Goal: Task Accomplishment & Management: Manage account settings

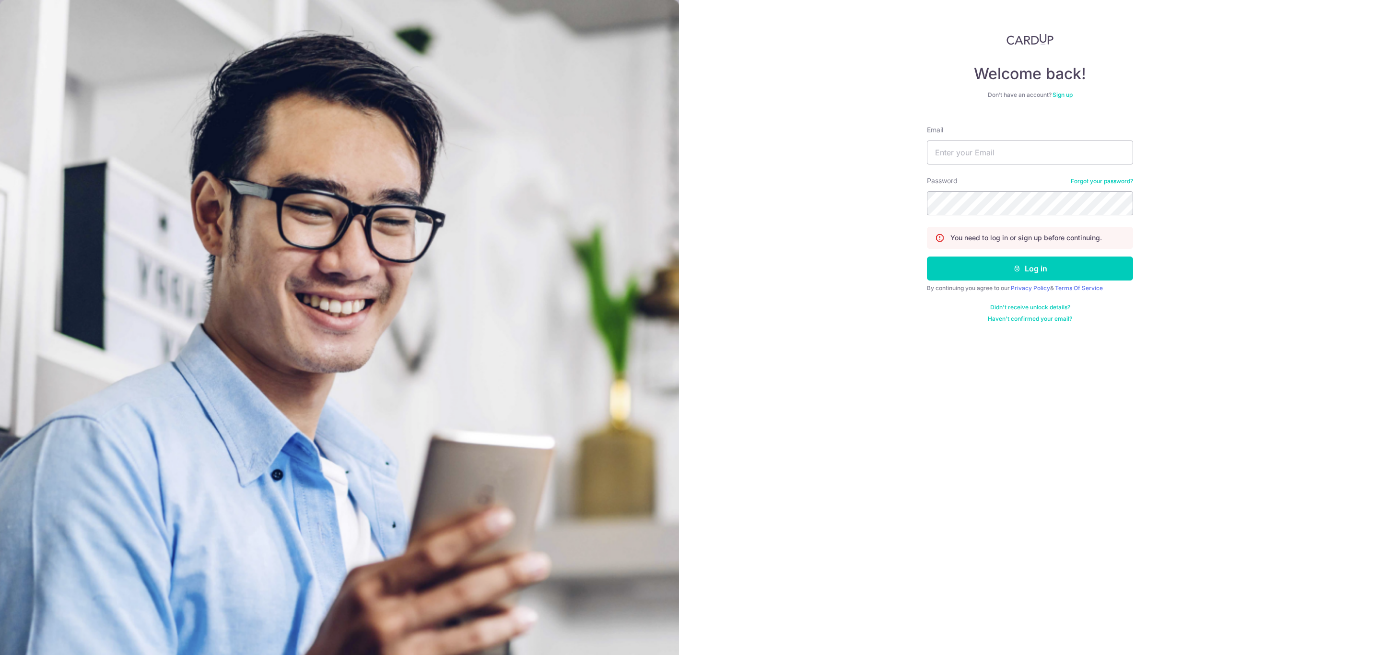
click at [986, 138] on div "Email" at bounding box center [1030, 144] width 206 height 39
drag, startPoint x: 980, startPoint y: 152, endPoint x: 987, endPoint y: 152, distance: 7.2
click at [980, 152] on input "Email" at bounding box center [1030, 152] width 206 height 24
type input "[PERSON_NAME][EMAIL_ADDRESS][PERSON_NAME][DOMAIN_NAME]"
click at [958, 268] on button "Log in" at bounding box center [1030, 269] width 206 height 24
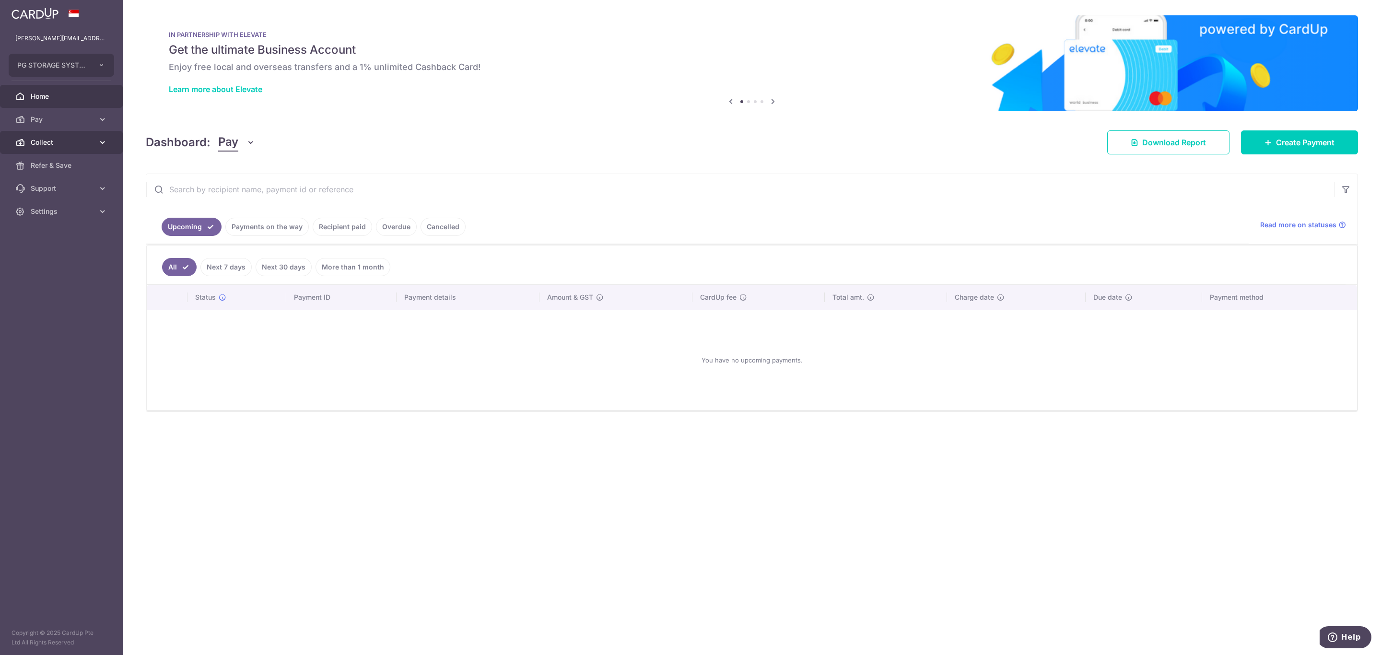
click at [61, 143] on span "Collect" at bounding box center [62, 143] width 63 height 10
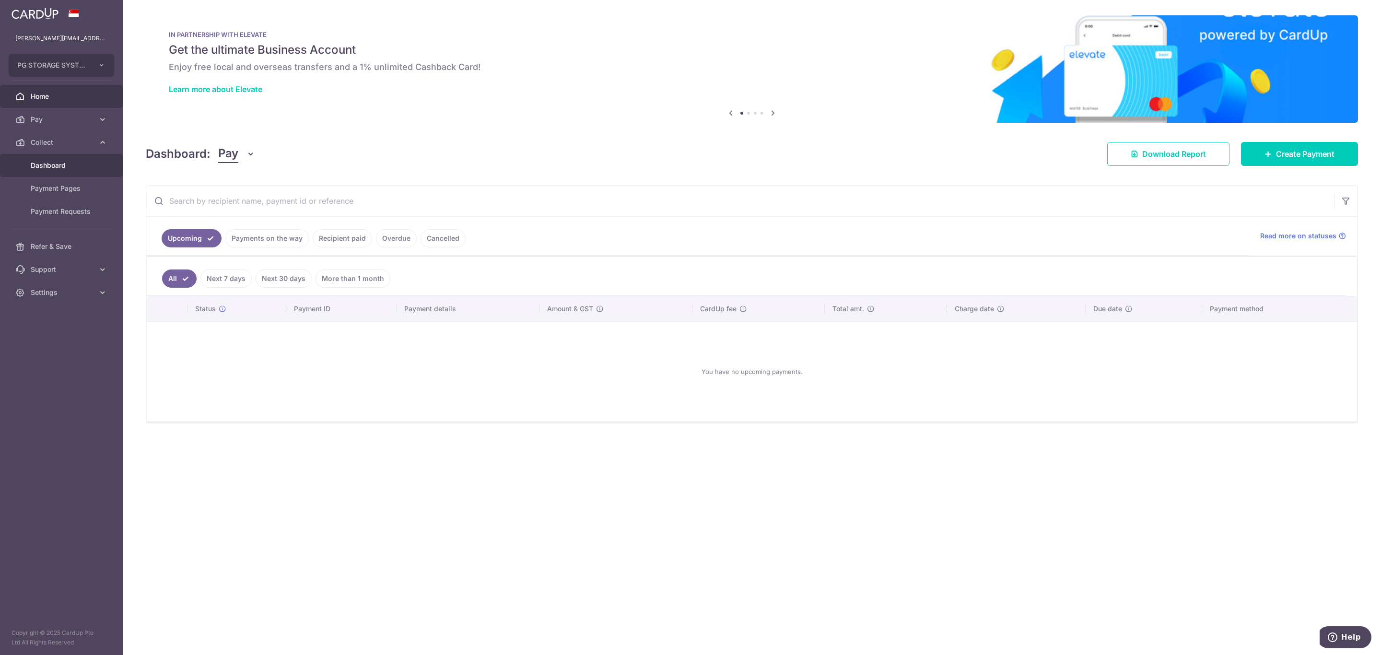
click at [70, 167] on div at bounding box center [697, 331] width 1395 height 662
click at [54, 164] on span "Dashboard" at bounding box center [62, 166] width 63 height 10
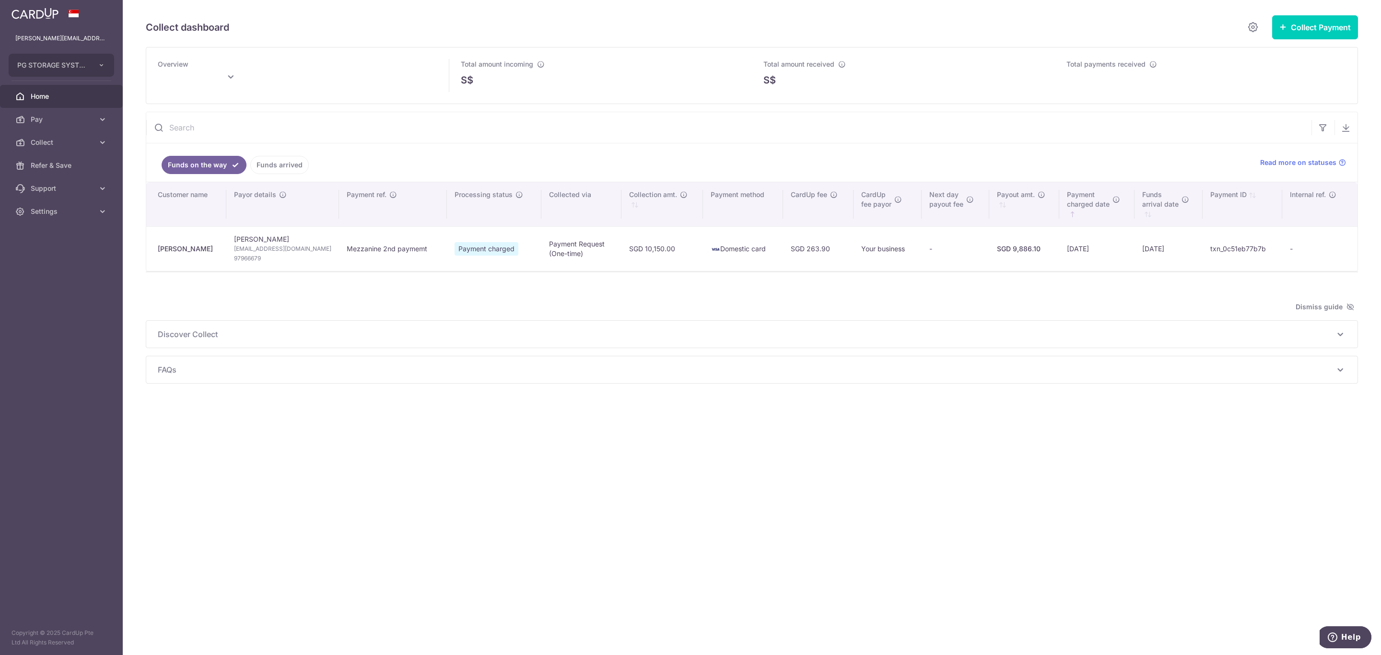
click at [20, 97] on icon at bounding box center [20, 97] width 10 height 10
